Goal: Task Accomplishment & Management: Manage account settings

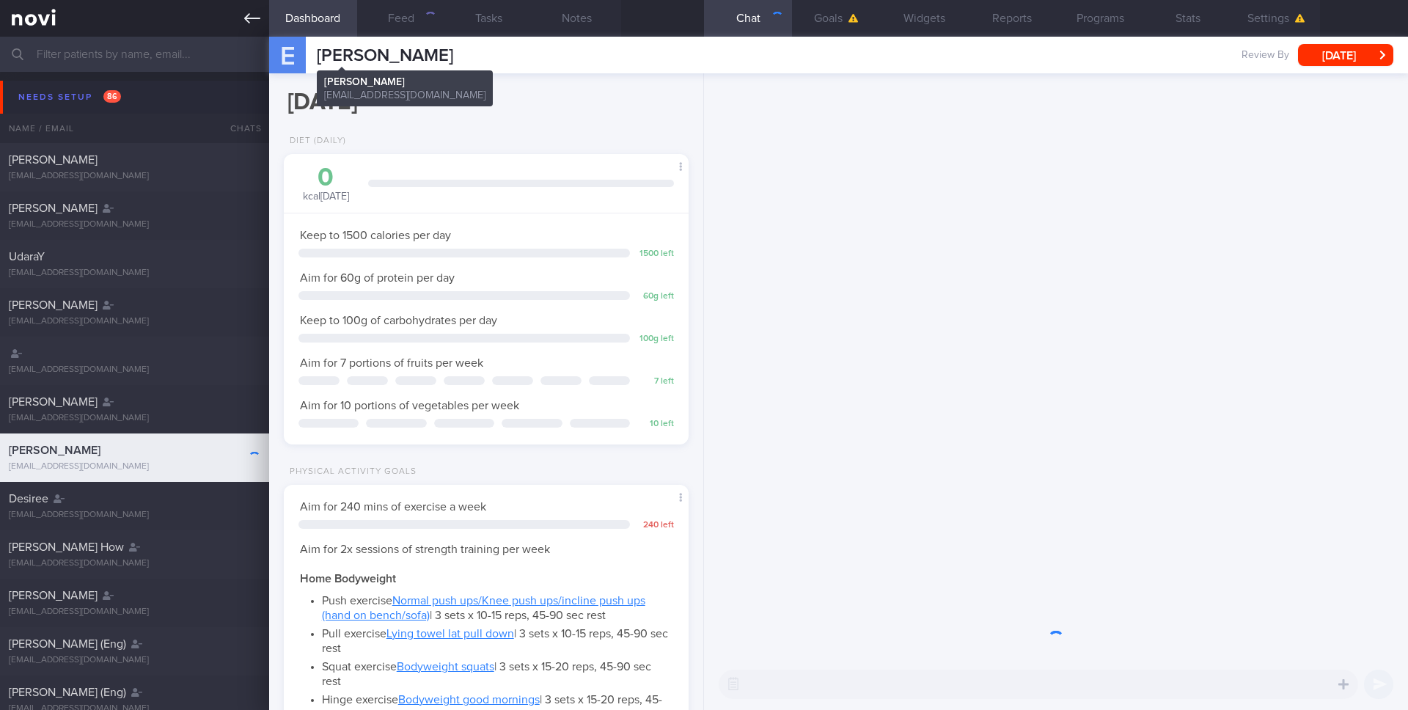
scroll to position [192, 385]
click at [247, 15] on icon at bounding box center [252, 18] width 16 height 10
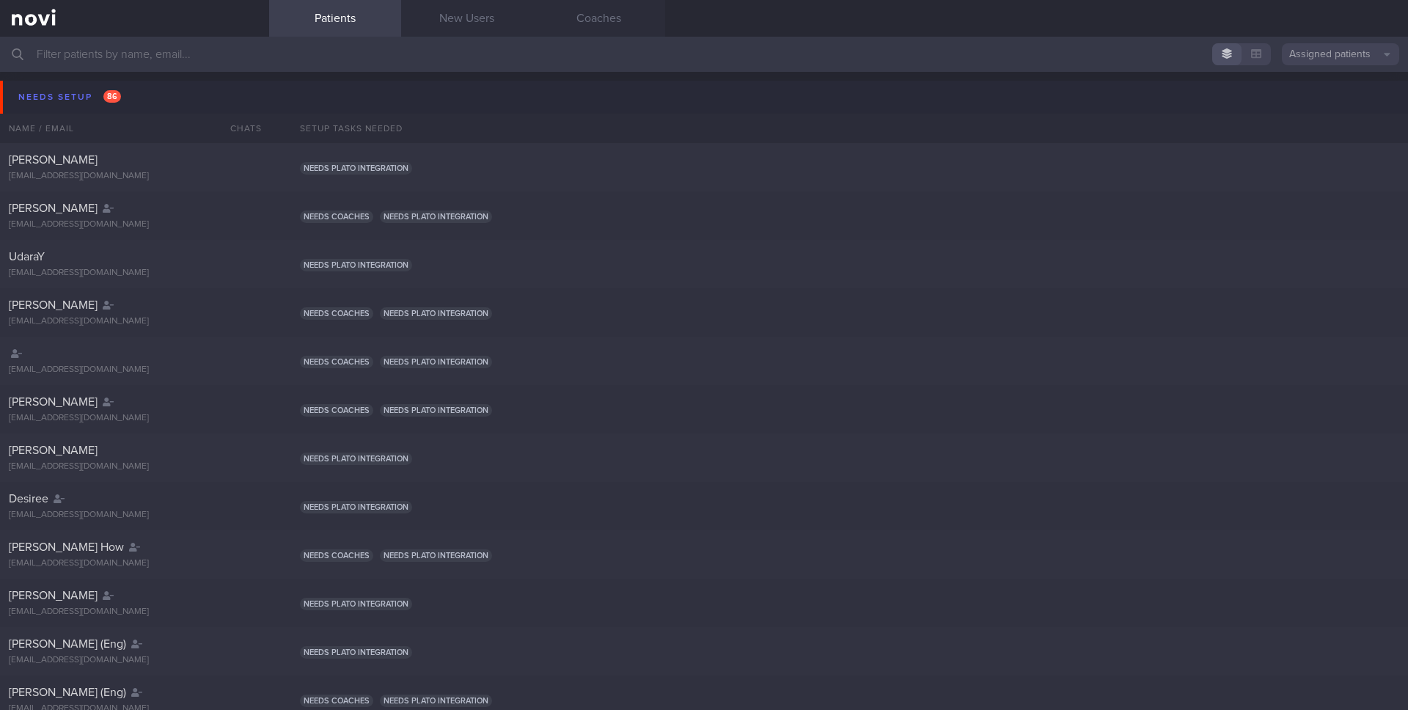
click at [1352, 51] on button "Assigned patients" at bounding box center [1340, 54] width 117 height 22
click at [1313, 98] on button "All active patients" at bounding box center [1340, 101] width 117 height 22
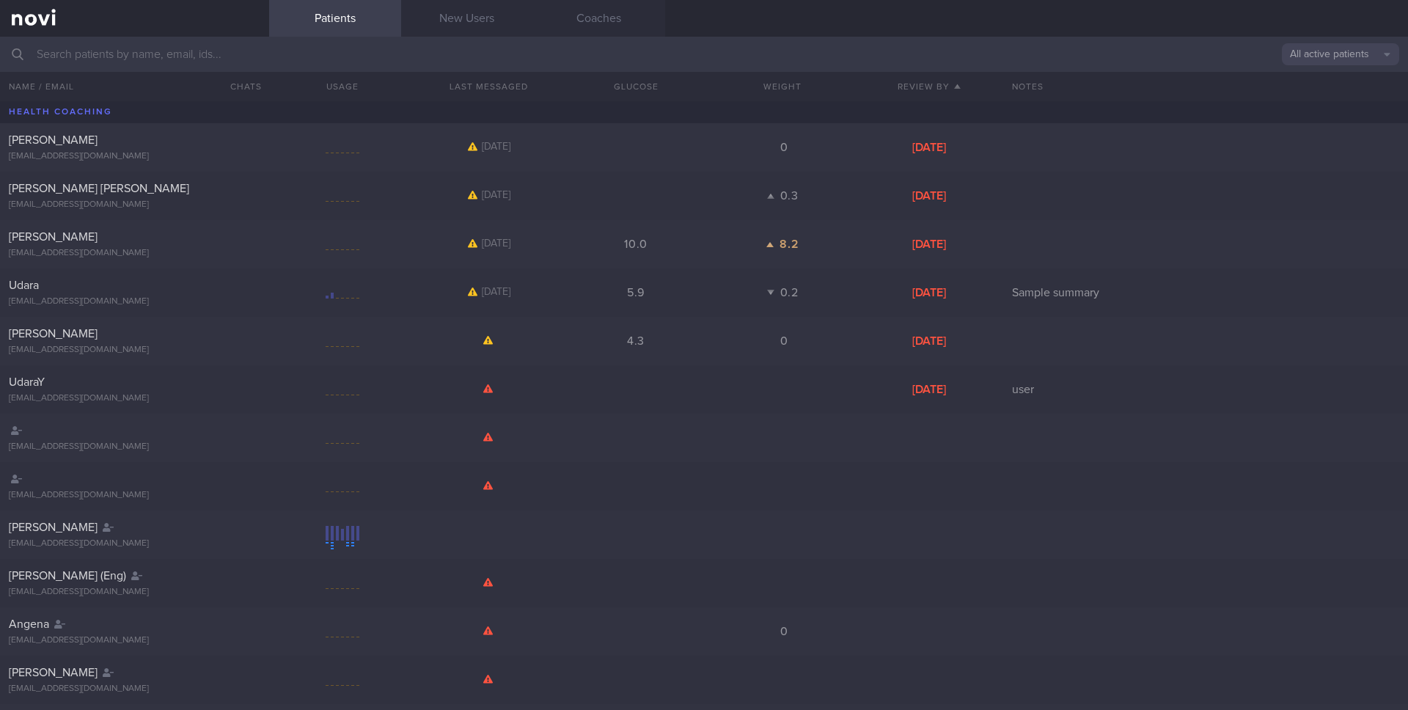
click at [1002, 56] on input "text" at bounding box center [704, 54] width 1408 height 35
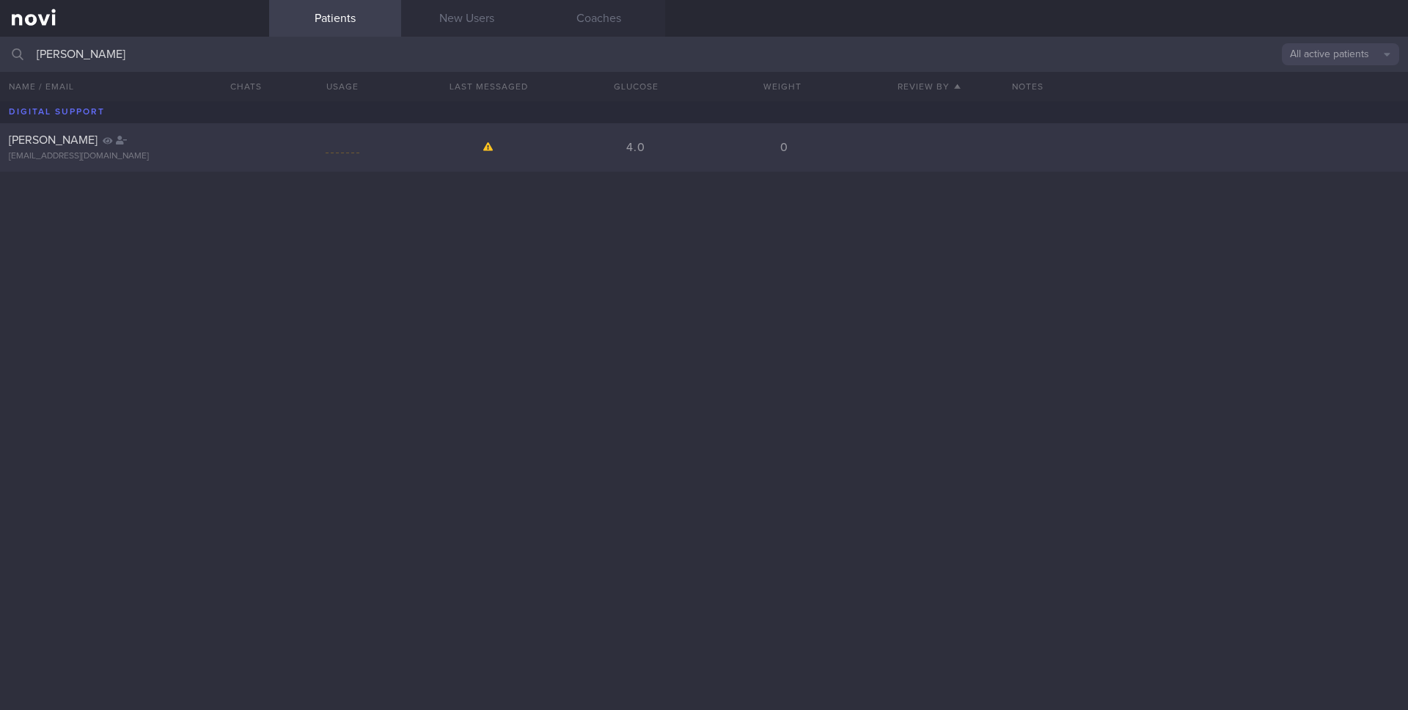
type input "[PERSON_NAME]"
click at [527, 147] on div "Last message by any coach: [DATE]" at bounding box center [489, 147] width 147 height 13
select select "7"
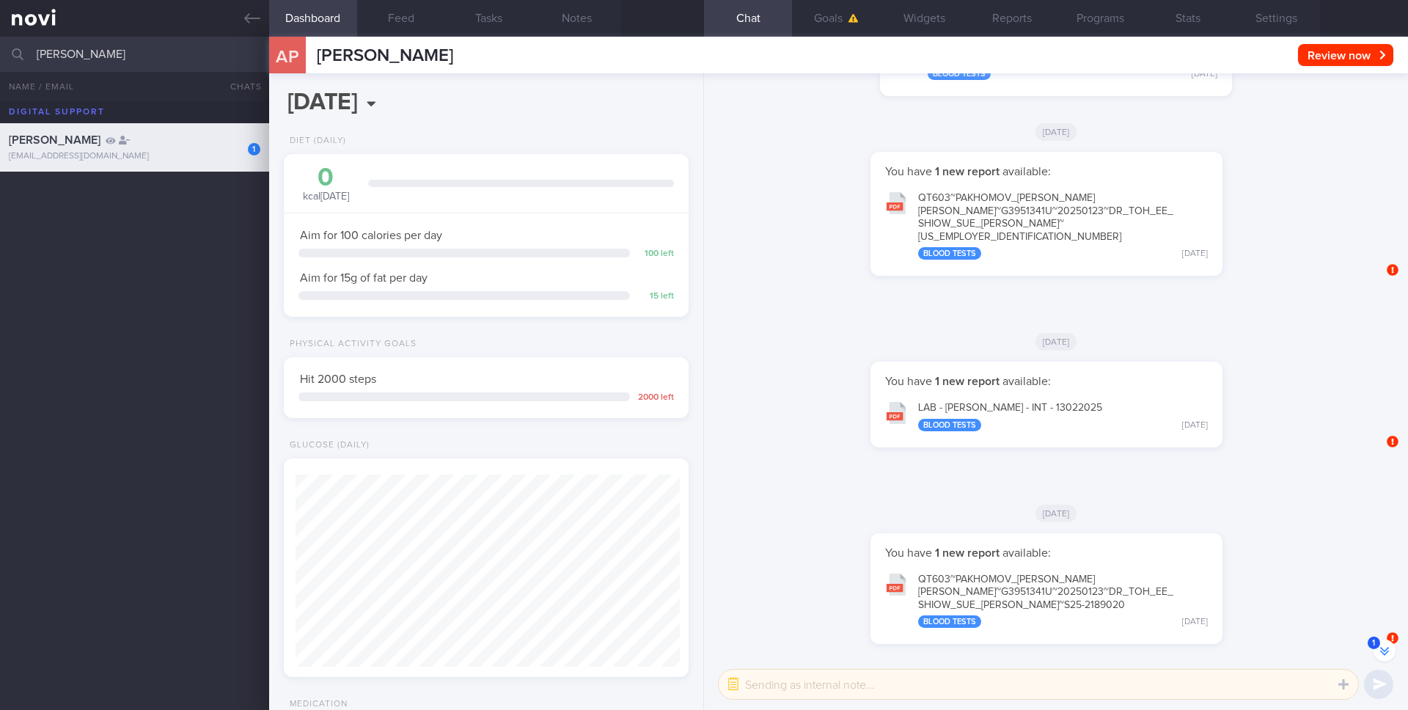
scroll to position [210, 379]
click at [1263, 16] on button "Settings" at bounding box center [1276, 18] width 88 height 37
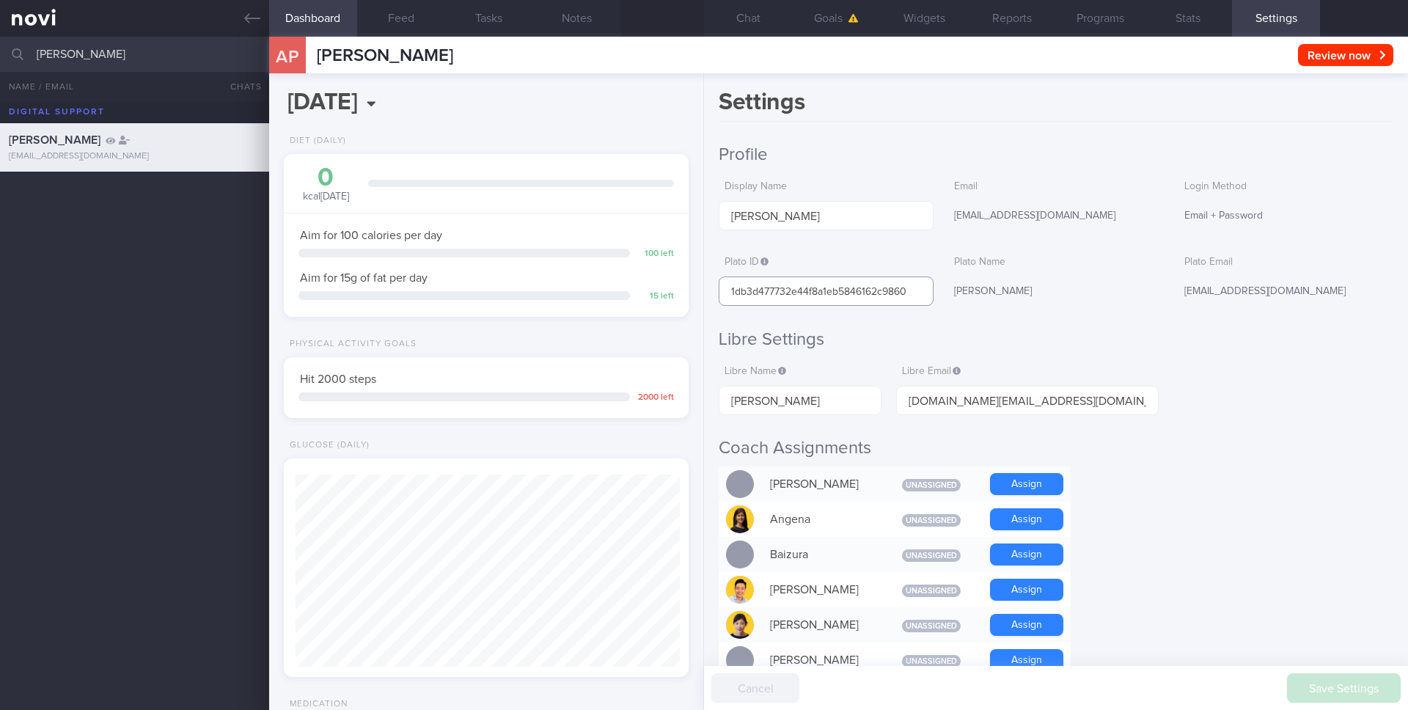
click at [870, 288] on input "1db3d477732e44f8a1eb5846162c9860" at bounding box center [826, 290] width 215 height 29
